Goal: Entertainment & Leisure: Consume media (video, audio)

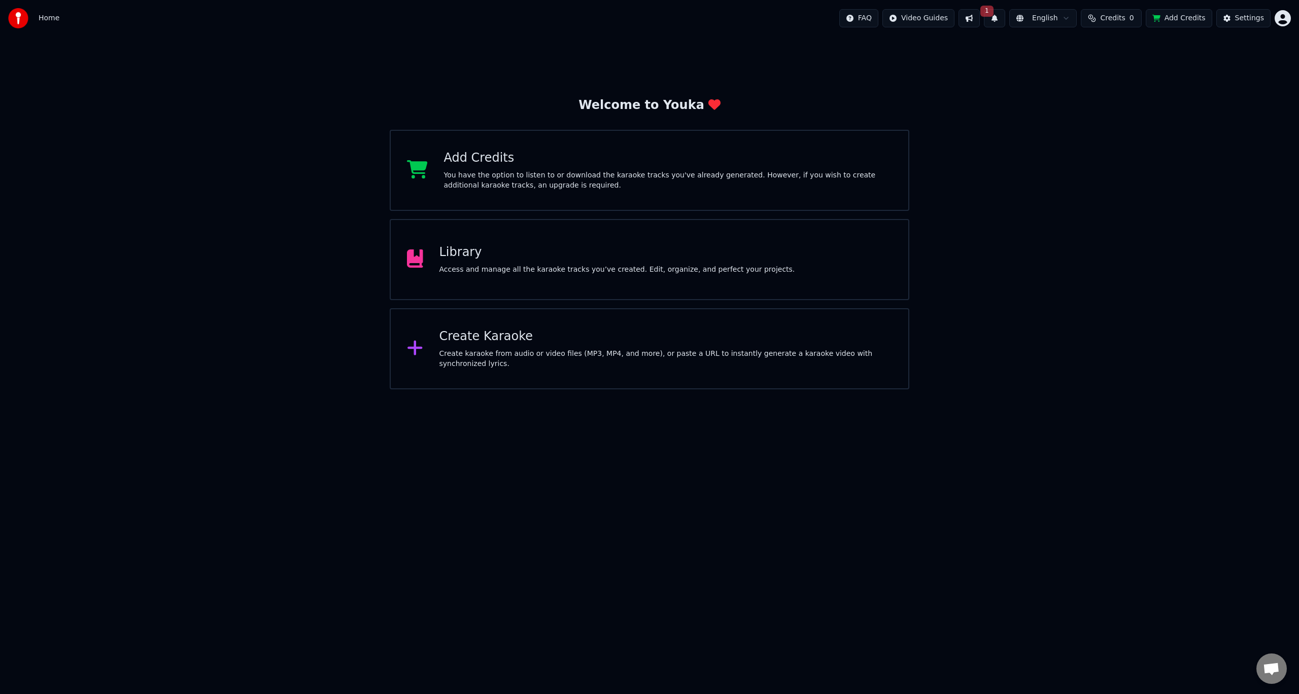
click at [1005, 16] on button "1" at bounding box center [994, 18] width 21 height 18
click at [1071, 51] on button "Update" at bounding box center [1075, 50] width 43 height 18
click at [1004, 21] on button at bounding box center [994, 18] width 21 height 18
click at [985, 119] on div "Welcome to Youka Add Credits You have the option to listen to or download the k…" at bounding box center [649, 213] width 1299 height 353
click at [1270, 674] on span "Open chat" at bounding box center [1271, 670] width 17 height 14
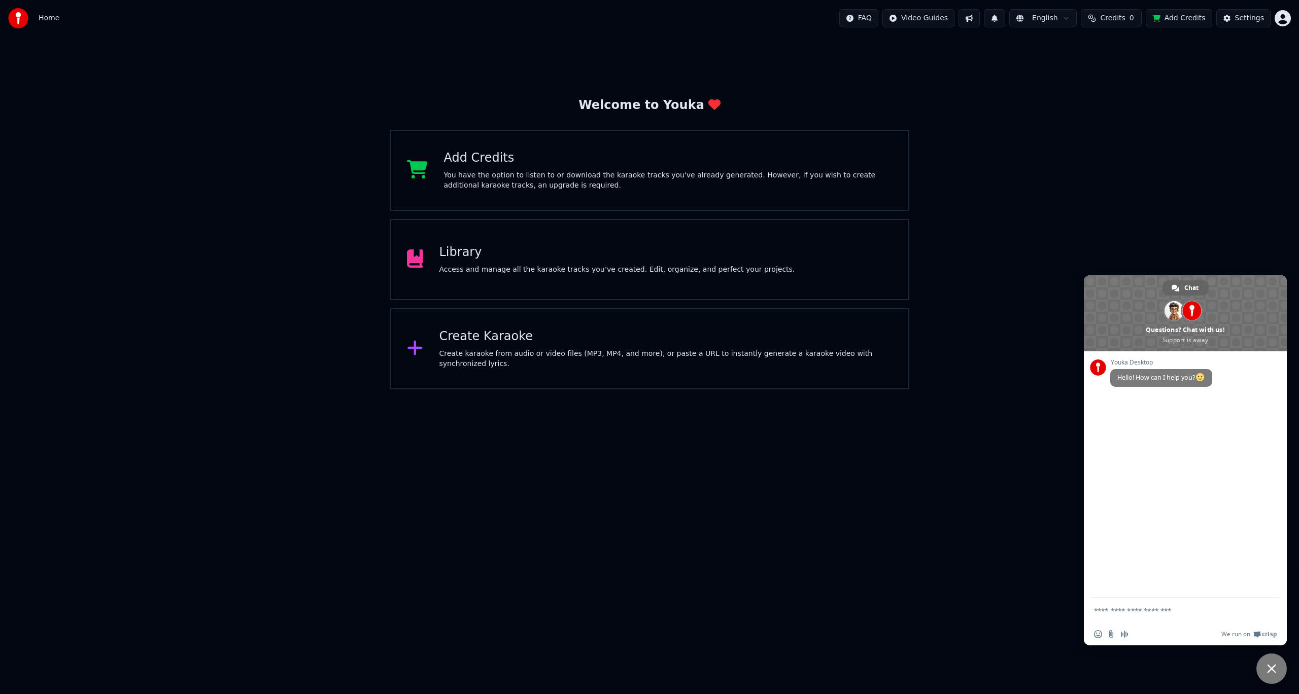
click at [977, 390] on html "Home FAQ Video Guides English Credits 0 Add Credits Settings Welcome to Youka A…" at bounding box center [649, 195] width 1299 height 390
click at [1273, 276] on span at bounding box center [1185, 313] width 203 height 76
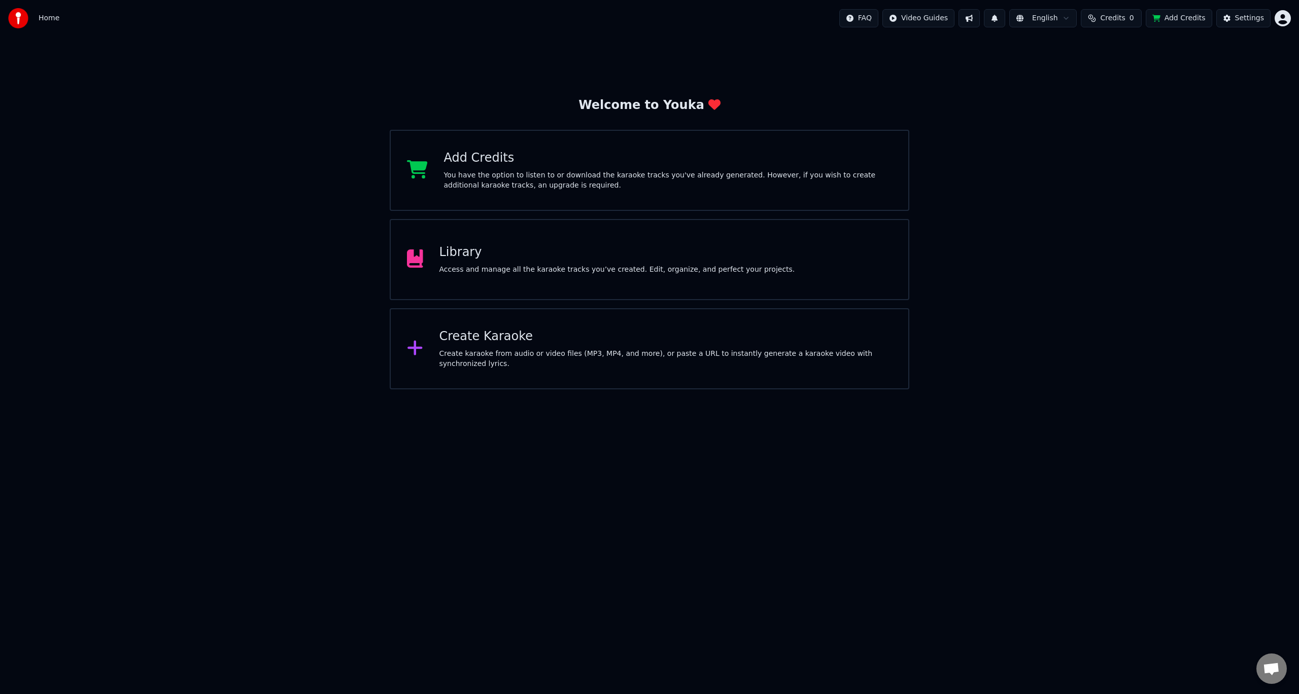
click at [482, 261] on div "Library Access and manage all the karaoke tracks you’ve created. Edit, organize…" at bounding box center [617, 260] width 356 height 30
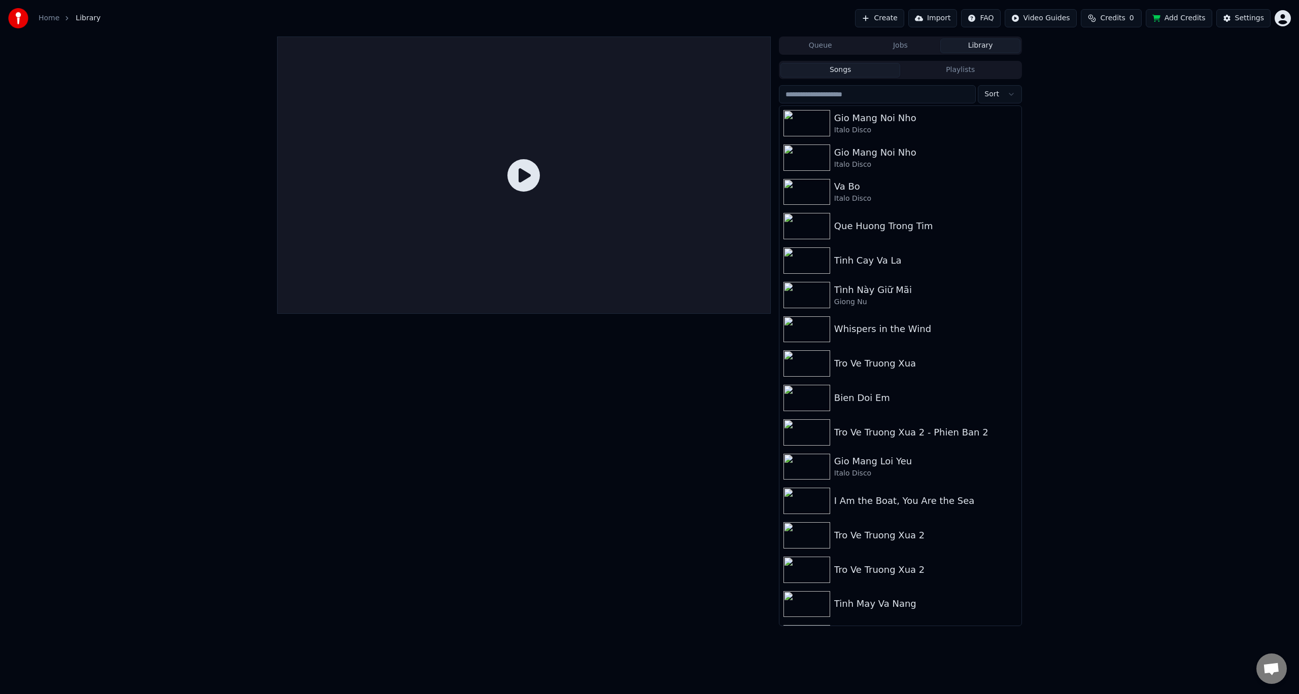
click at [1075, 91] on div "Queue Jobs Library Songs Playlists Sort Gio Mang Noi Nho Italo Disco Gio Mang N…" at bounding box center [649, 332] width 1299 height 590
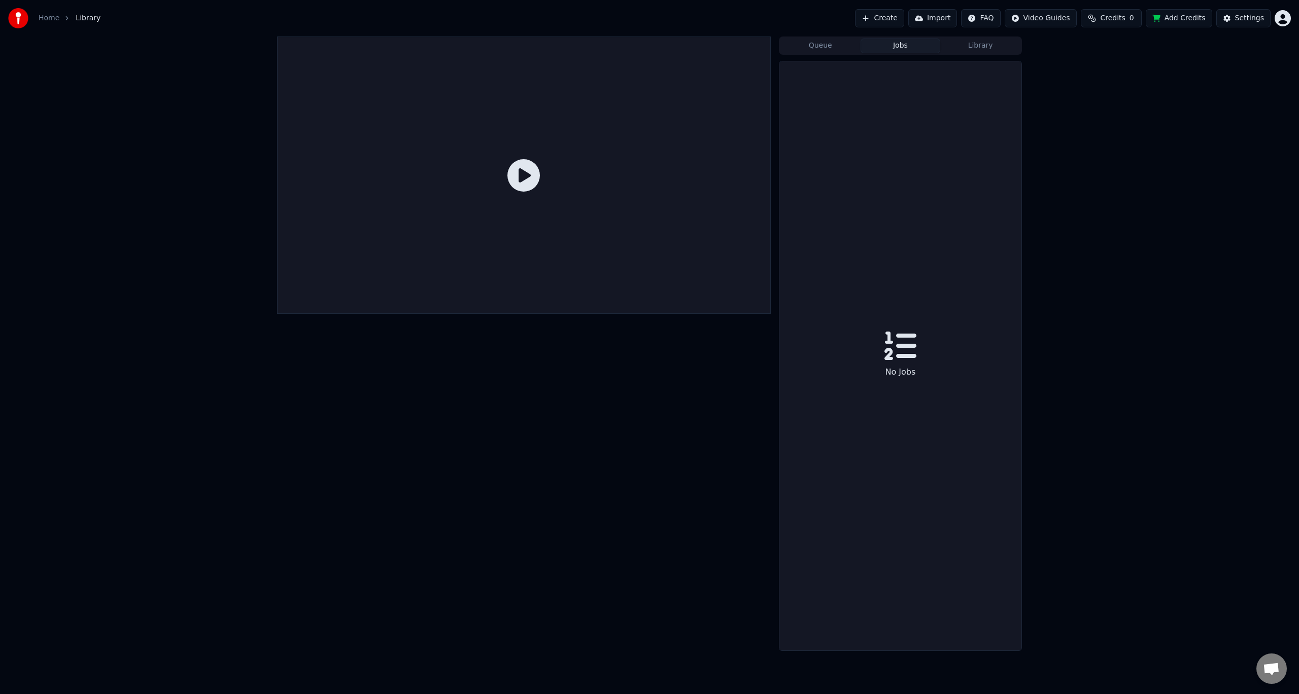
click at [904, 48] on button "Jobs" at bounding box center [900, 46] width 80 height 15
click at [826, 50] on button "Queue" at bounding box center [820, 46] width 80 height 15
click at [896, 46] on button "Jobs" at bounding box center [900, 46] width 80 height 15
click at [1237, 18] on div "Settings" at bounding box center [1249, 18] width 29 height 10
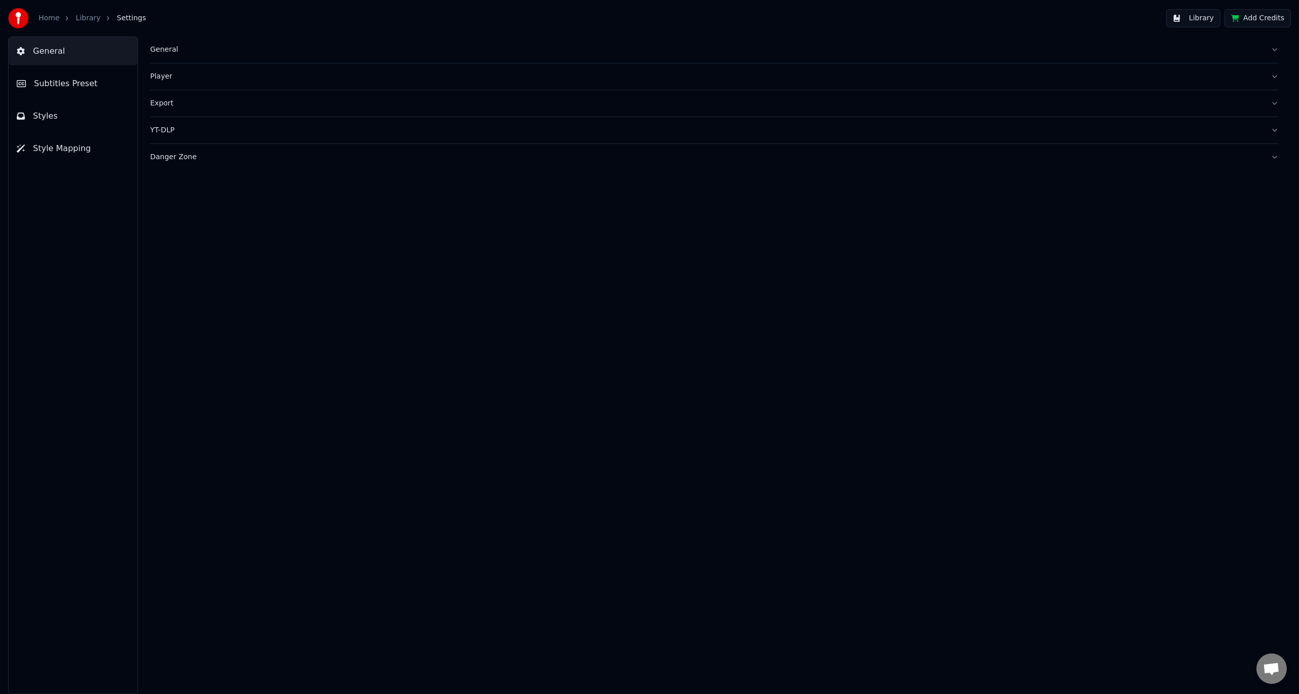
click at [54, 19] on link "Home" at bounding box center [49, 18] width 21 height 10
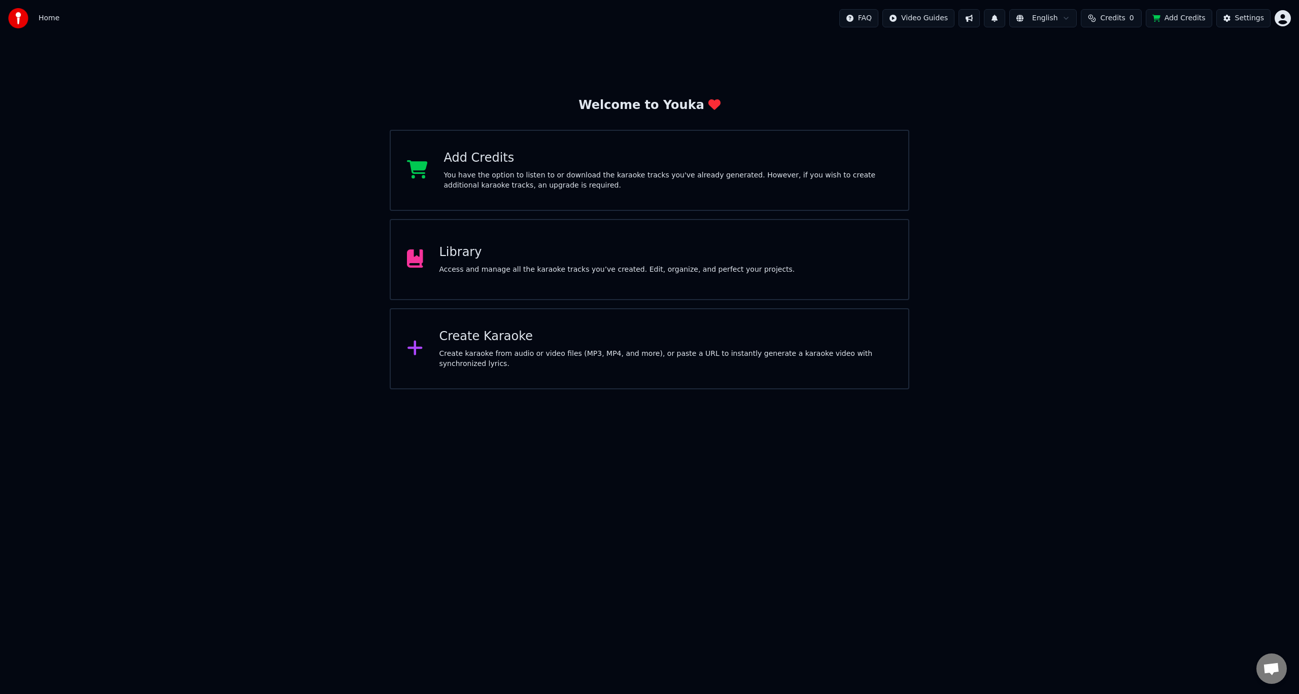
click at [449, 258] on div "Library" at bounding box center [617, 253] width 356 height 16
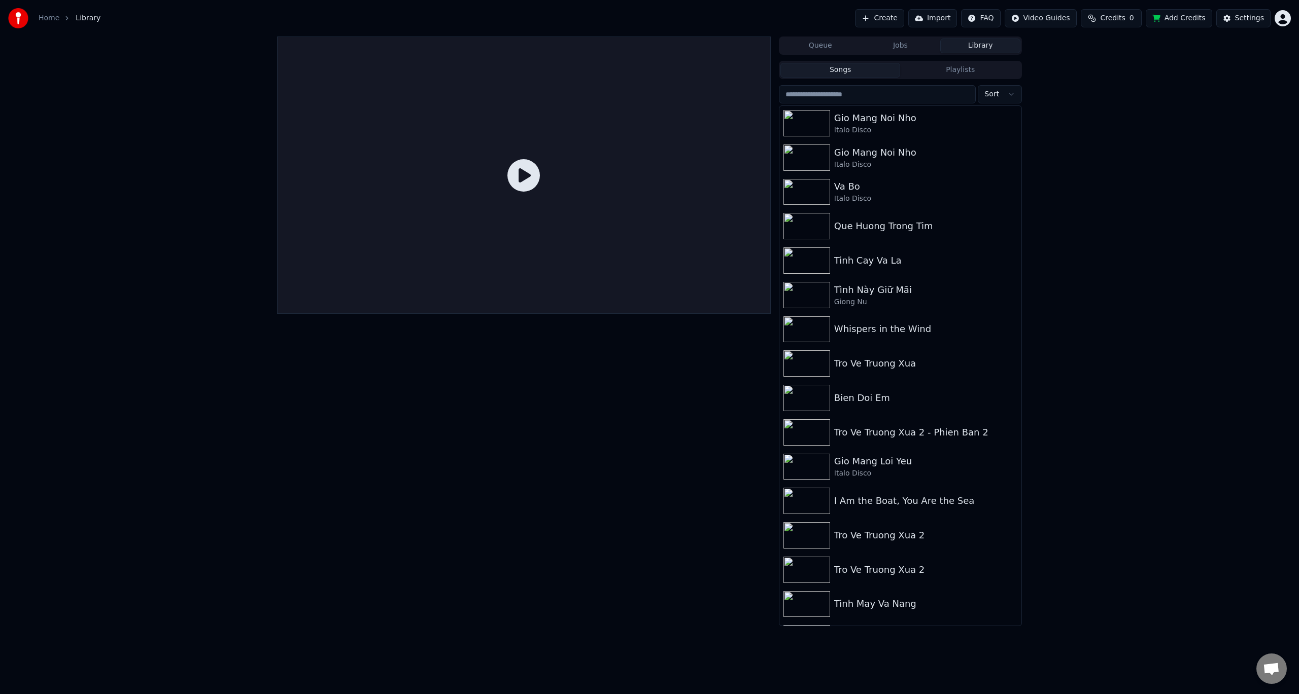
click at [978, 42] on button "Library" at bounding box center [980, 46] width 80 height 15
click at [803, 129] on img at bounding box center [806, 123] width 47 height 26
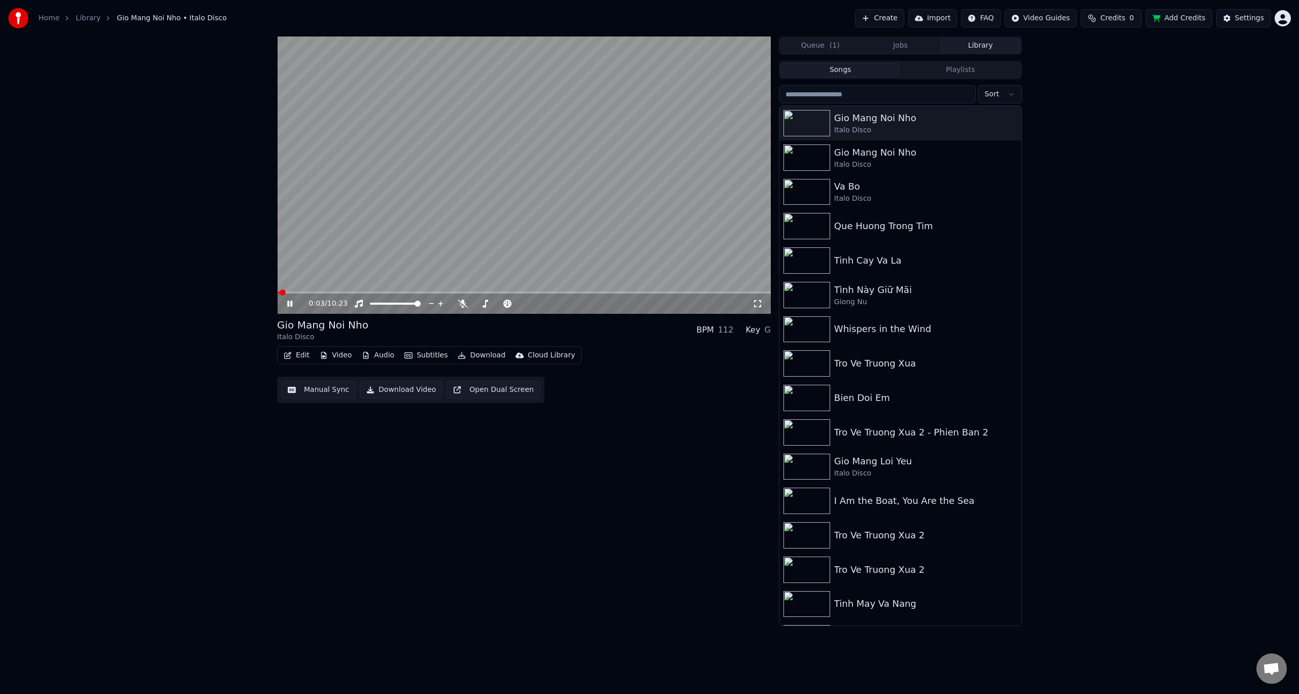
click at [490, 290] on video at bounding box center [524, 175] width 494 height 277
click at [287, 298] on div "0:03 / 10:23" at bounding box center [524, 304] width 494 height 20
click at [294, 304] on icon at bounding box center [297, 304] width 24 height 8
click at [376, 292] on span at bounding box center [524, 293] width 494 height 2
click at [1121, 219] on div "Gio Mang Noi Nho Italo Disco BPM 112 Key G Edit Video Audio Subtitles Download …" at bounding box center [649, 332] width 1299 height 590
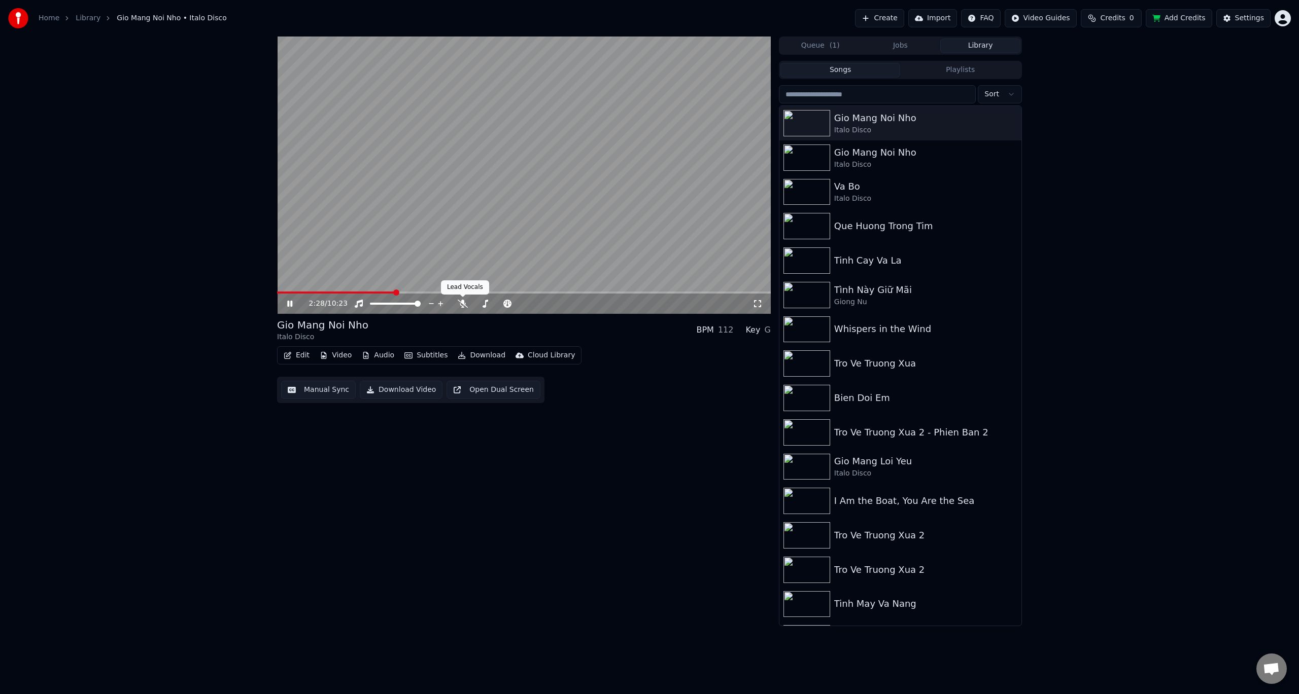
click at [465, 297] on div "2:28 / 10:23" at bounding box center [524, 304] width 494 height 20
click at [462, 304] on icon at bounding box center [463, 304] width 10 height 8
click at [357, 292] on span at bounding box center [317, 293] width 80 height 2
click at [314, 290] on video at bounding box center [524, 175] width 494 height 277
click at [293, 302] on icon at bounding box center [297, 304] width 24 height 8
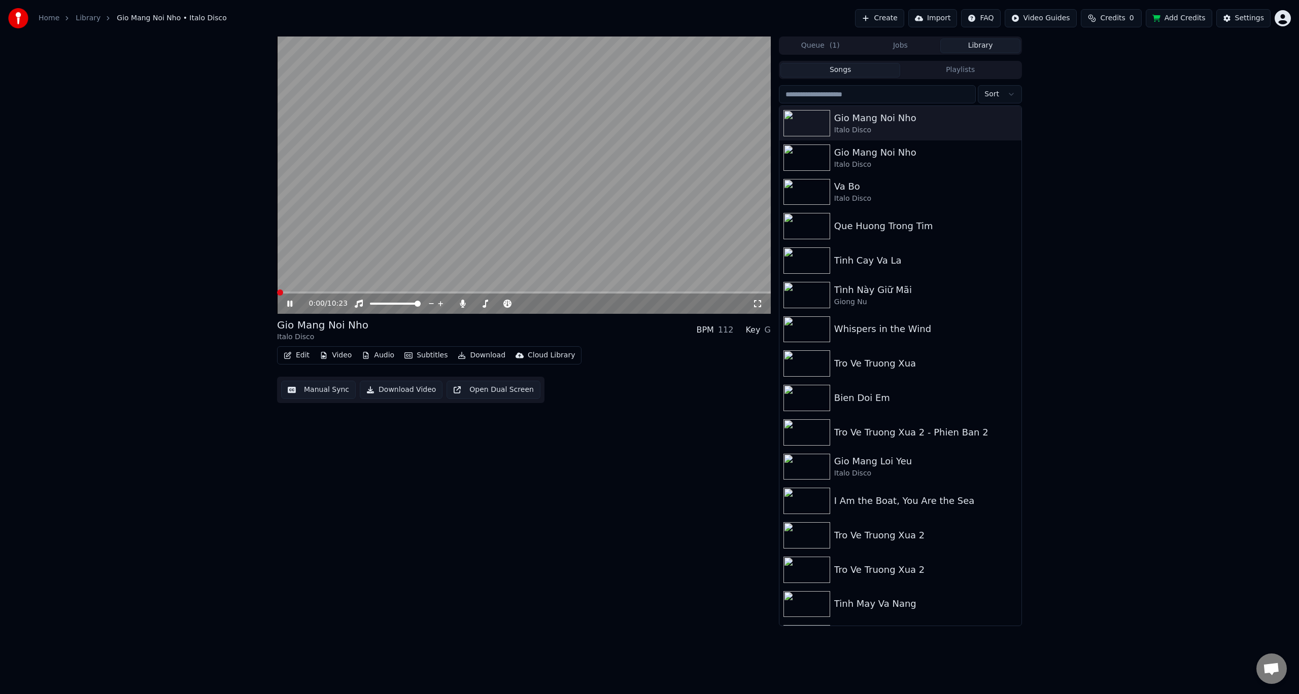
click at [277, 294] on span at bounding box center [280, 293] width 6 height 6
click at [811, 160] on img at bounding box center [806, 158] width 47 height 26
click at [568, 290] on video at bounding box center [524, 175] width 494 height 277
click at [292, 303] on icon at bounding box center [290, 303] width 6 height 7
click at [401, 291] on video at bounding box center [524, 175] width 494 height 277
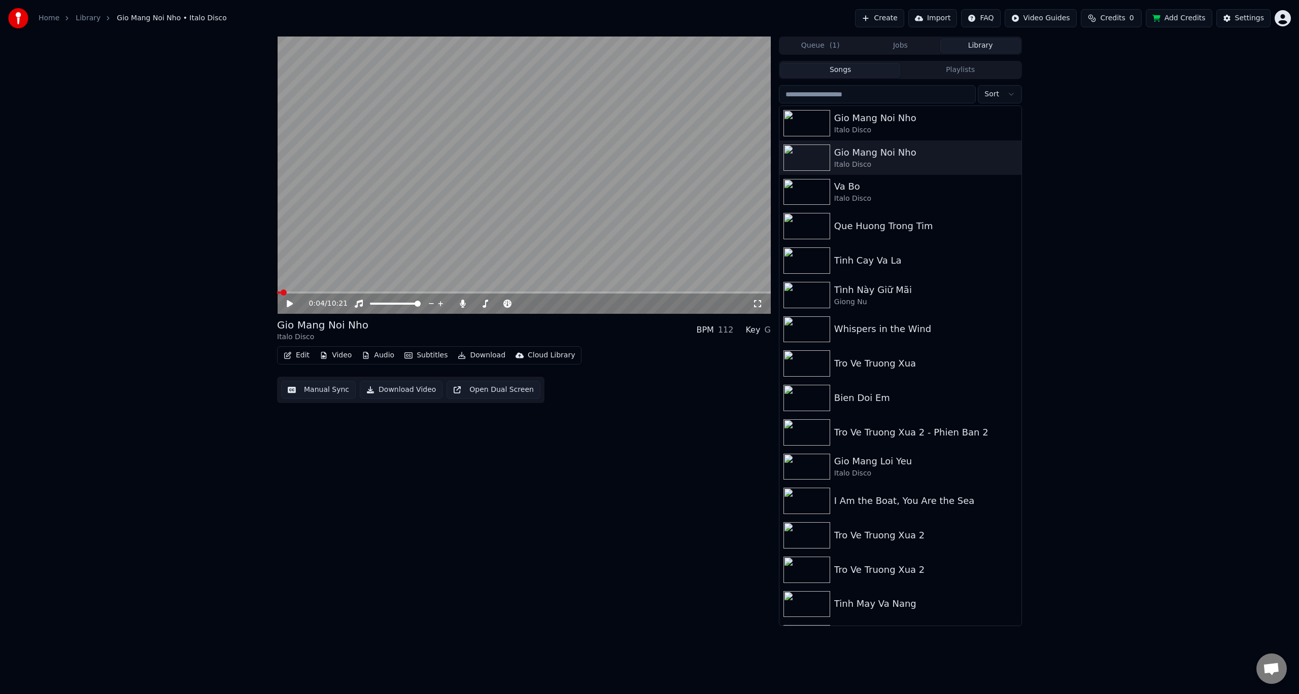
click at [401, 290] on video at bounding box center [524, 175] width 494 height 277
click at [806, 260] on img at bounding box center [806, 261] width 47 height 26
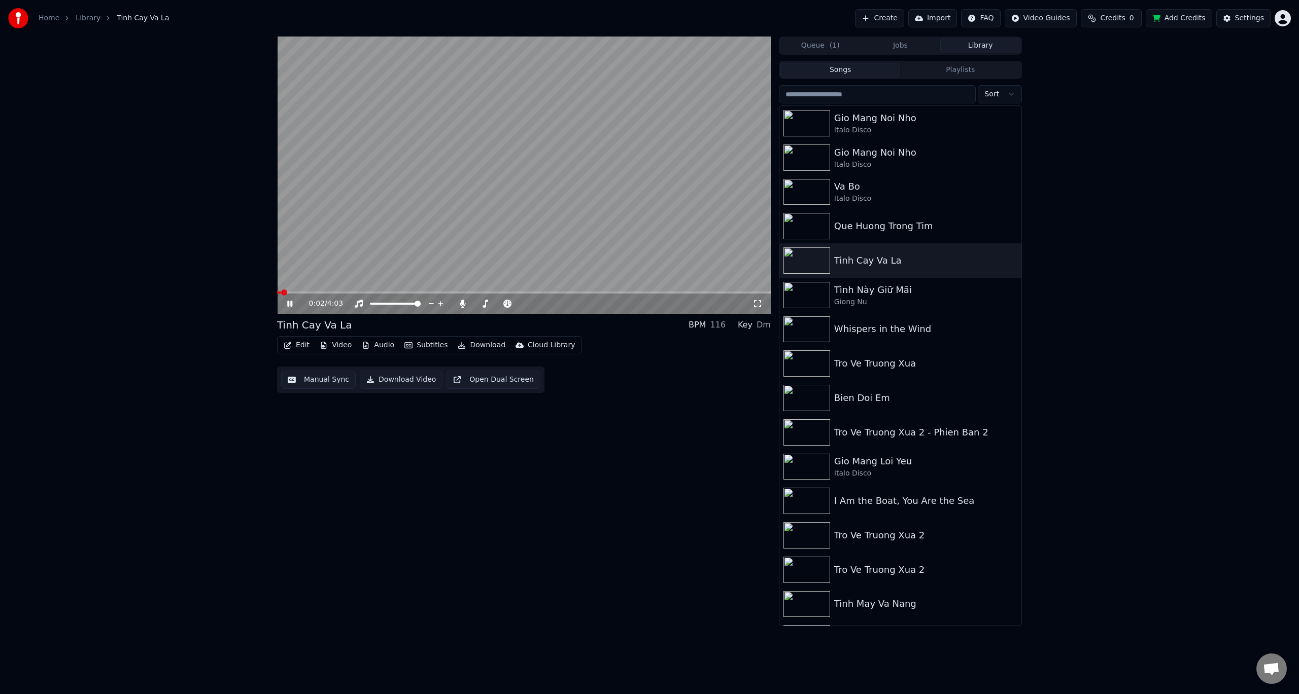
click at [359, 291] on video at bounding box center [524, 175] width 494 height 277
click at [438, 296] on div "0:02 / 4:03" at bounding box center [524, 304] width 494 height 20
